Goal: Task Accomplishment & Management: Manage account settings

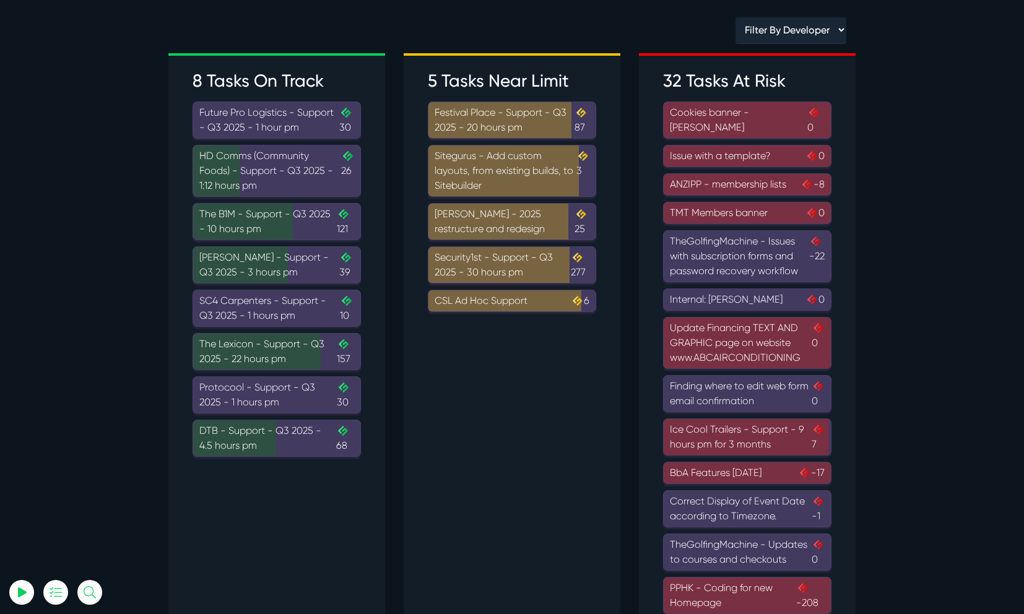
click at [727, 544] on div "TheGolfingMachine - Updates to courses and checkouts 0" at bounding box center [747, 552] width 155 height 30
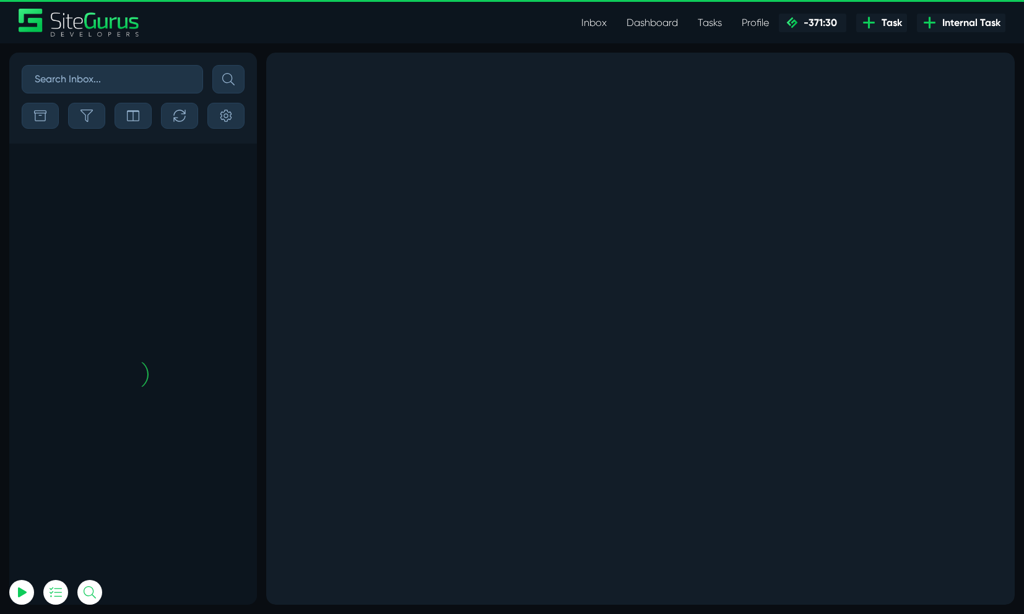
scroll to position [-1218, 0]
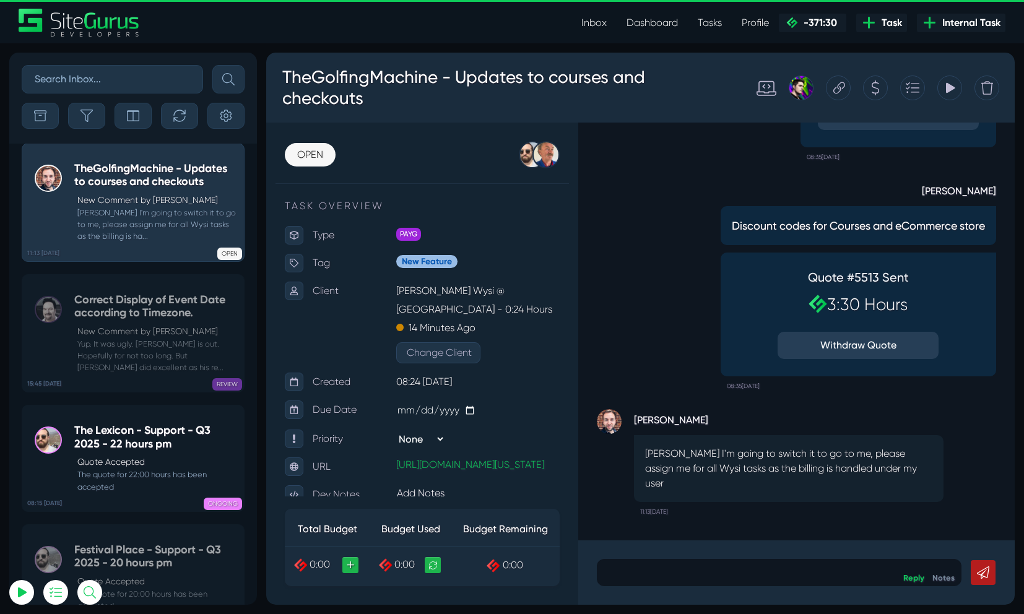
click at [716, 566] on p at bounding box center [779, 572] width 346 height 15
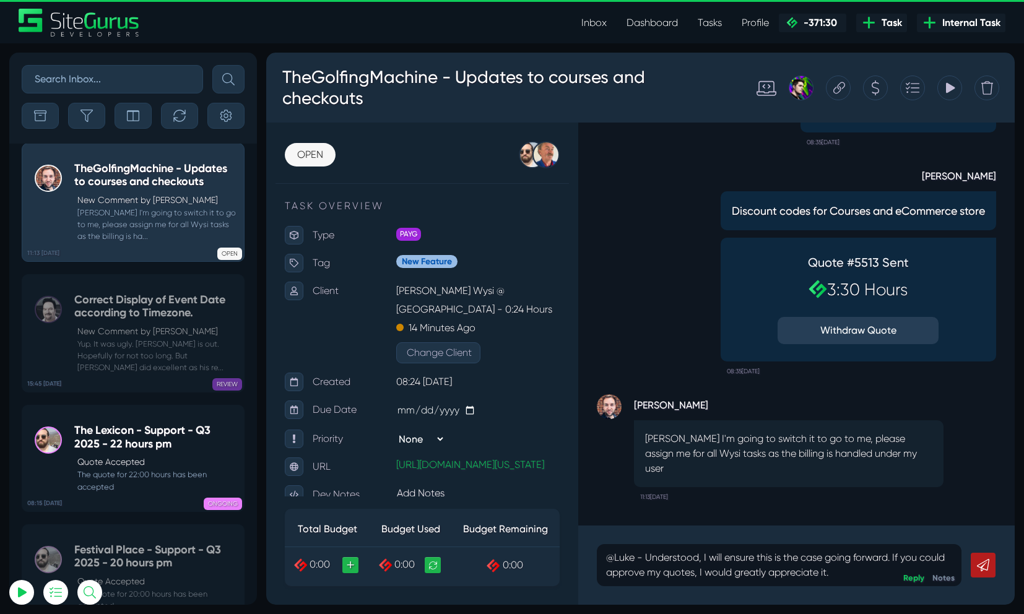
click at [973, 566] on link at bounding box center [983, 565] width 25 height 25
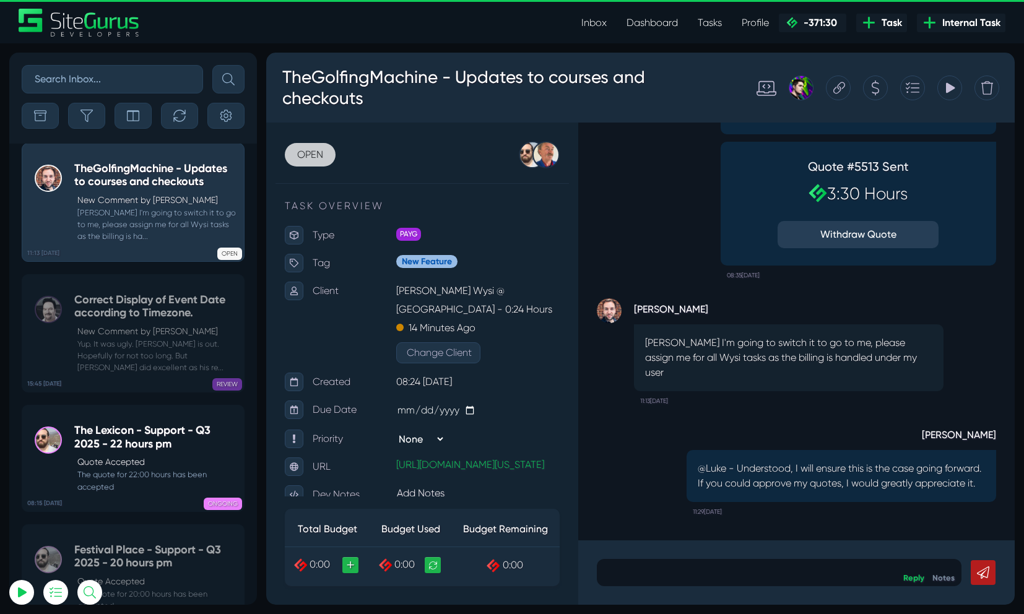
click at [316, 161] on link "OPEN" at bounding box center [310, 155] width 51 height 24
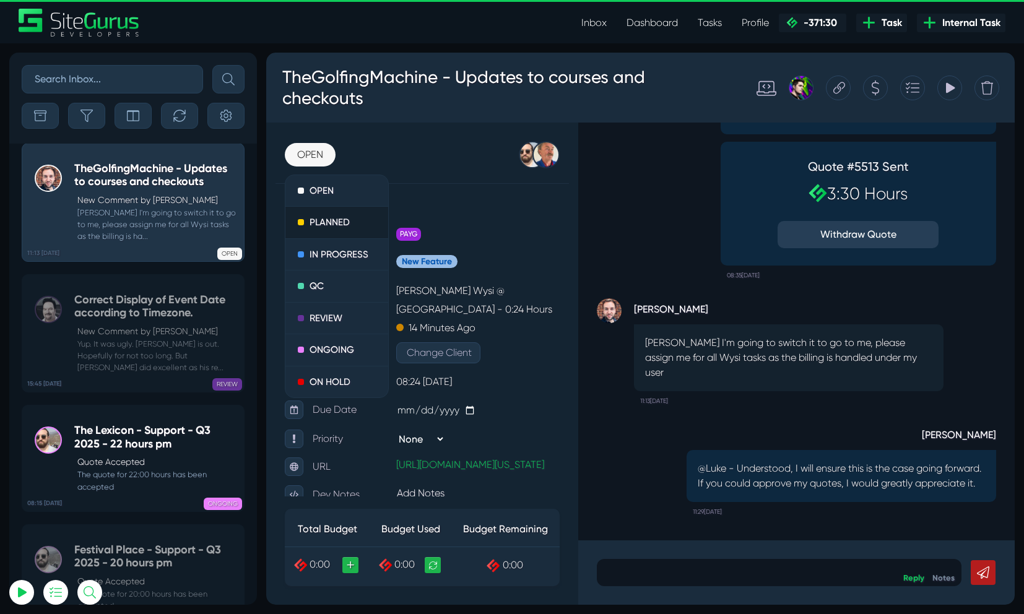
click at [323, 216] on link "PLANNED" at bounding box center [336, 223] width 103 height 32
